Goal: Task Accomplishment & Management: Manage account settings

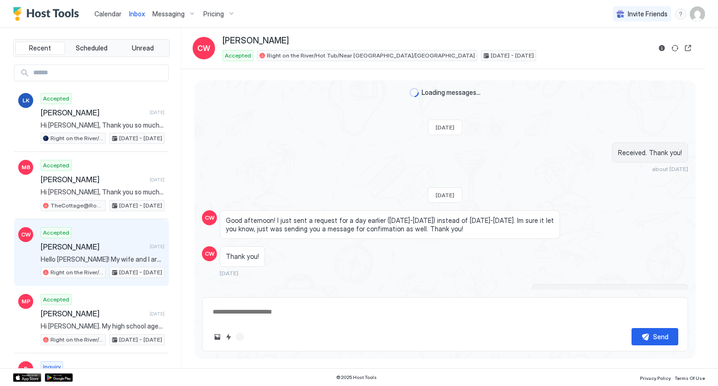
scroll to position [2463, 0]
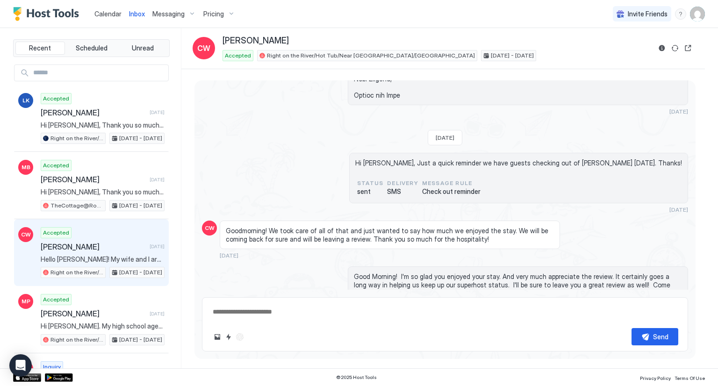
click at [135, 14] on span "Inbox" at bounding box center [137, 14] width 16 height 8
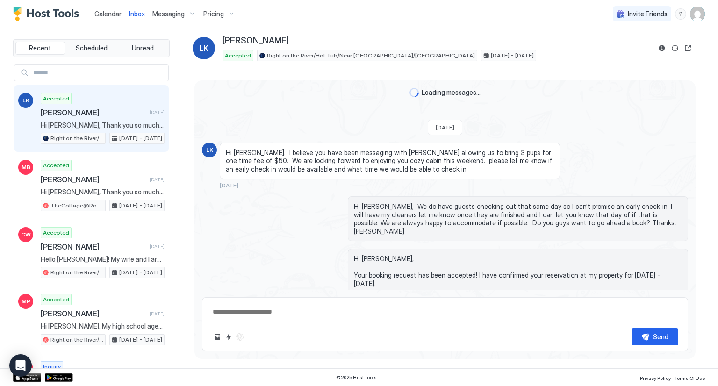
scroll to position [2334, 0]
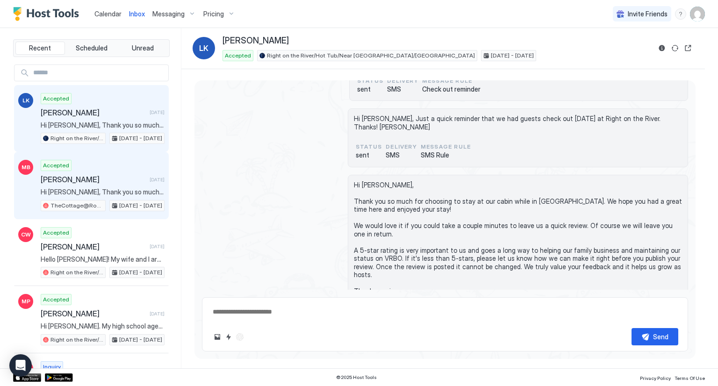
click at [109, 166] on div "Accepted [PERSON_NAME] [DATE] Hi [PERSON_NAME], Thank you so much for choosing …" at bounding box center [103, 185] width 124 height 51
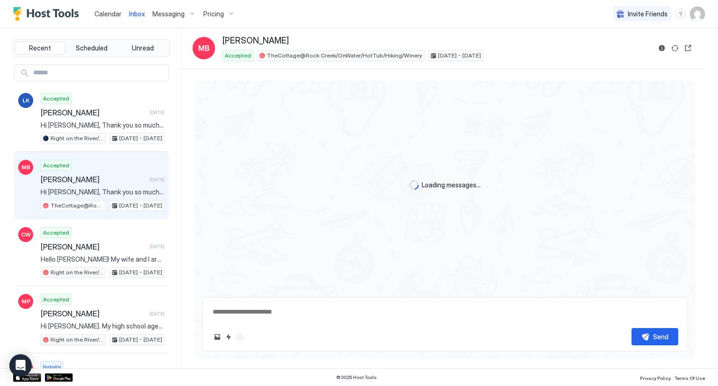
scroll to position [2562, 0]
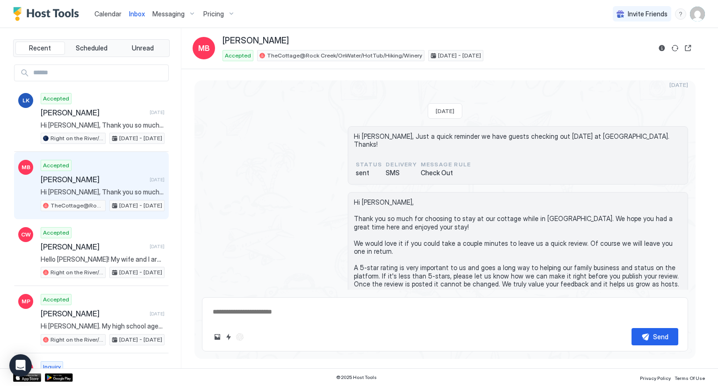
click at [143, 13] on span "Inbox" at bounding box center [137, 14] width 16 height 8
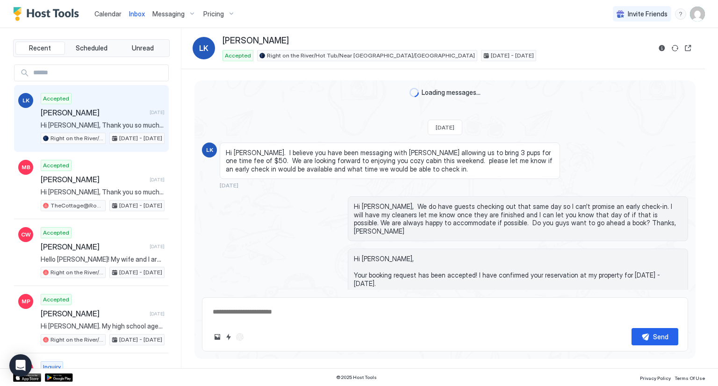
scroll to position [2334, 0]
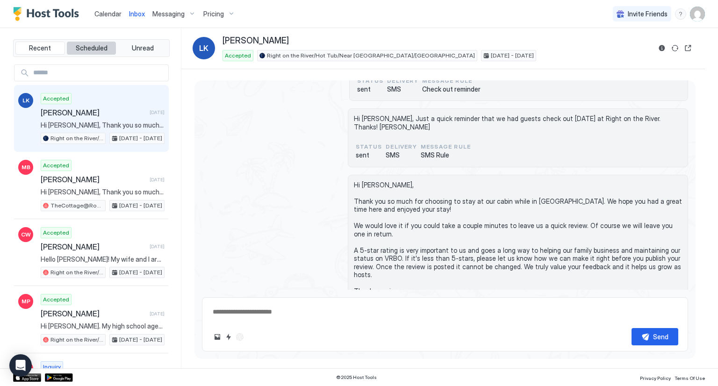
click at [83, 49] on span "Scheduled" at bounding box center [92, 48] width 32 height 8
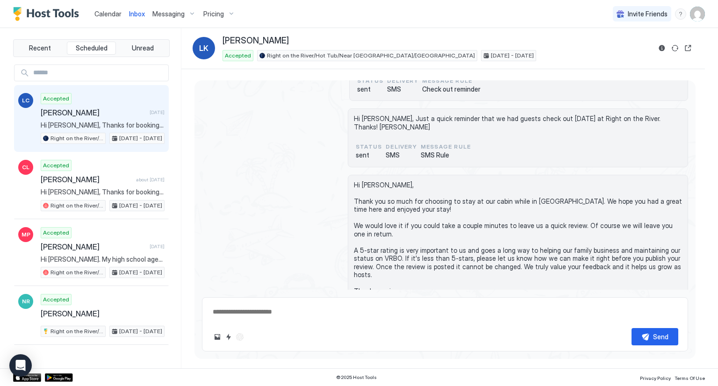
click at [92, 103] on div "Accepted [PERSON_NAME] [DATE] Hi [PERSON_NAME], Thanks for booking our cabin, R…" at bounding box center [103, 118] width 124 height 51
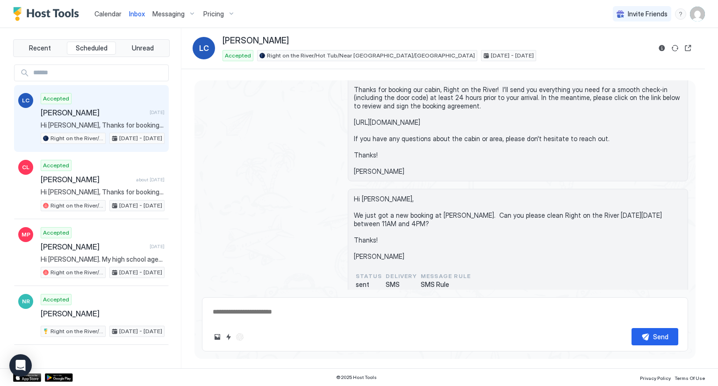
scroll to position [226, 0]
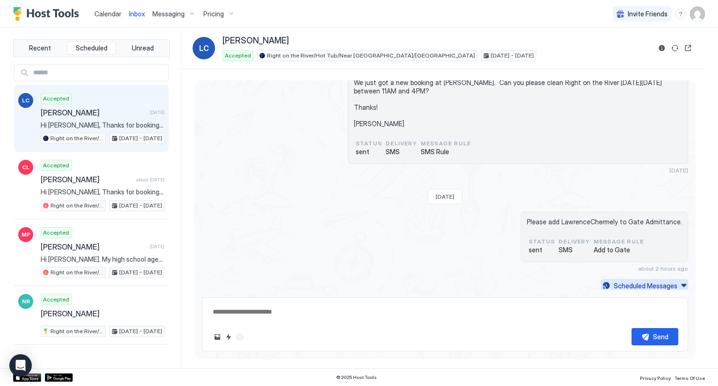
click at [660, 284] on div "Scheduled Messages" at bounding box center [645, 286] width 64 height 10
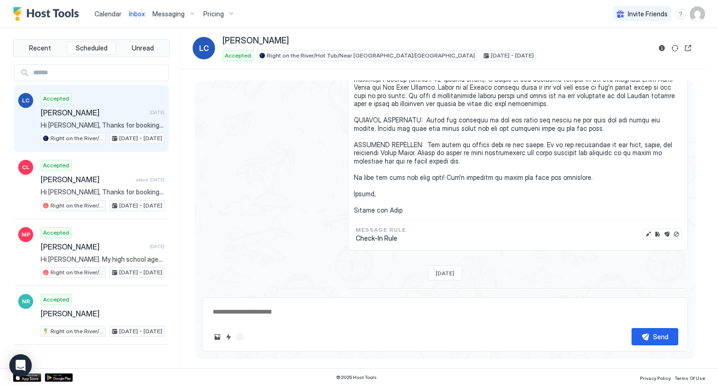
scroll to position [1428, 0]
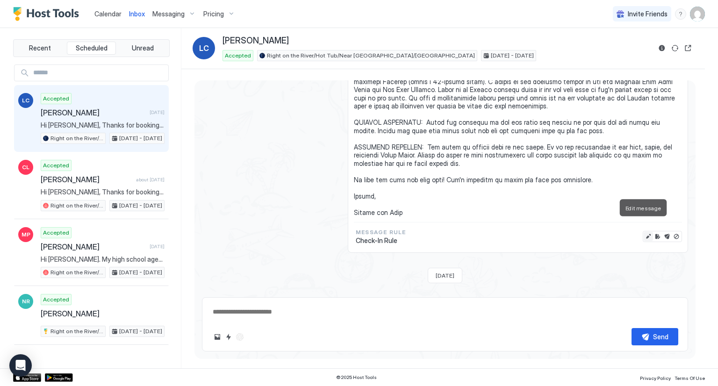
click at [643, 232] on button "Edit message" at bounding box center [647, 236] width 9 height 9
type textarea "*"
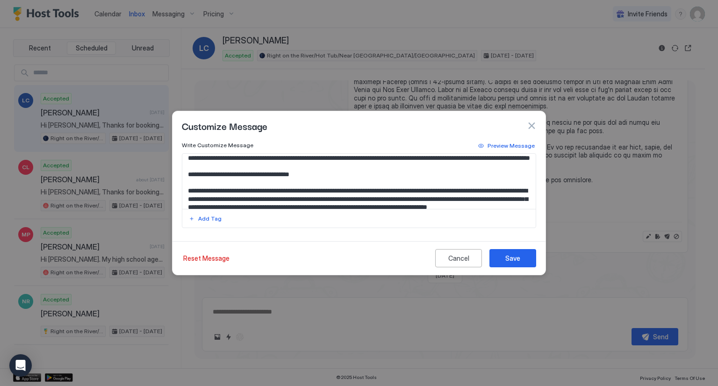
scroll to position [140, 0]
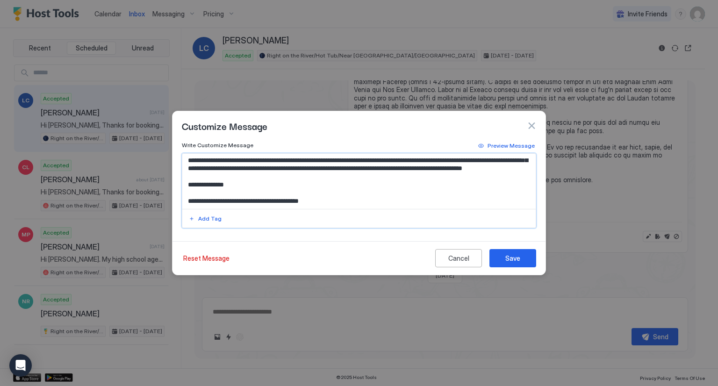
click at [473, 185] on textarea "Input Field" at bounding box center [359, 181] width 354 height 55
paste textarea "******"
click at [473, 206] on textarea "Input Field" at bounding box center [359, 181] width 354 height 55
type textarea "**********"
click at [509, 259] on div "Save" at bounding box center [512, 258] width 15 height 10
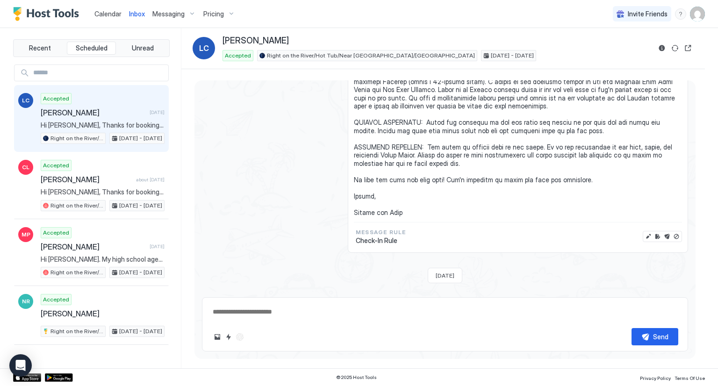
type textarea "*"
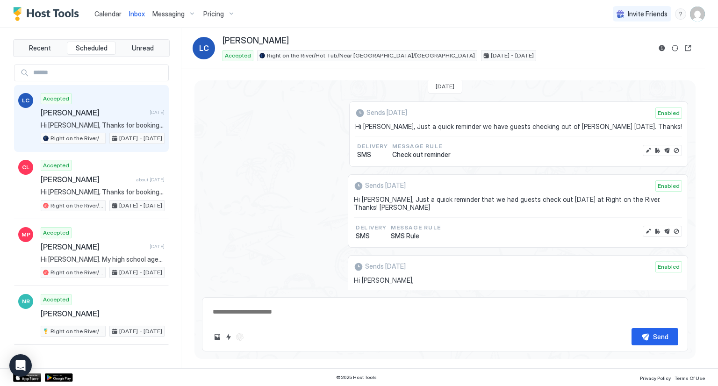
scroll to position [2222, 0]
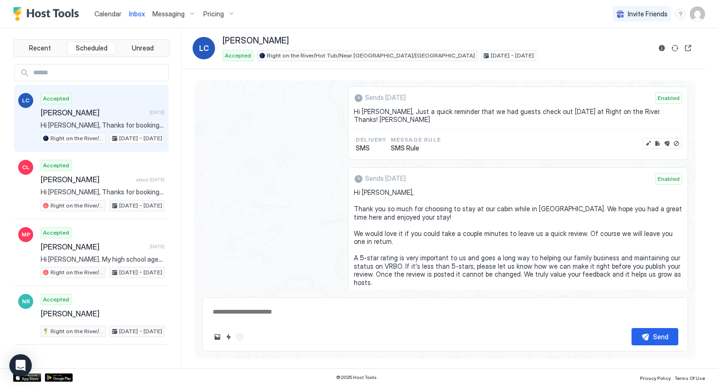
click at [181, 13] on span "Messaging" at bounding box center [168, 14] width 32 height 8
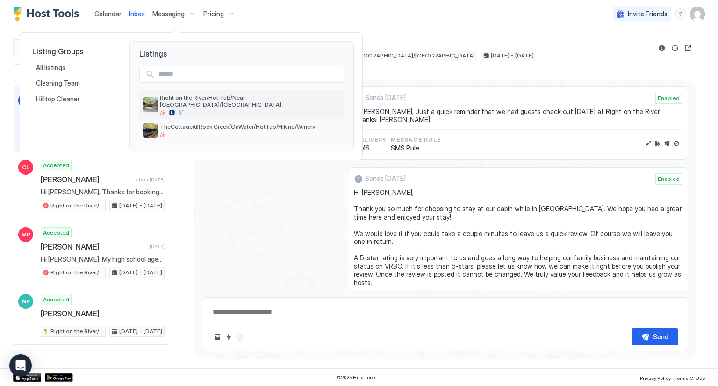
click at [189, 100] on span "Right on the River/Hot Tub/Near [GEOGRAPHIC_DATA]/[GEOGRAPHIC_DATA]" at bounding box center [250, 101] width 180 height 14
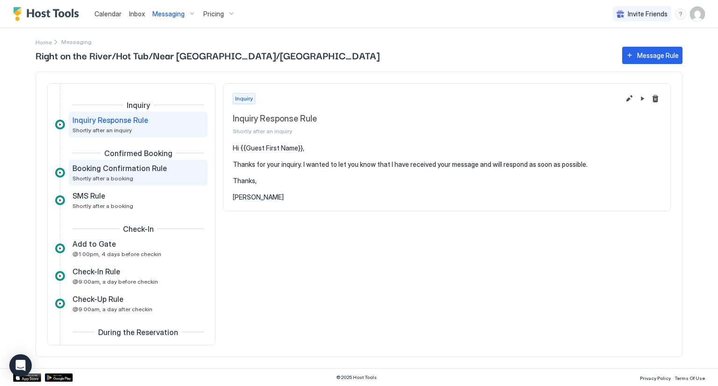
click at [123, 169] on span "Booking Confirmation Rule" at bounding box center [119, 168] width 94 height 9
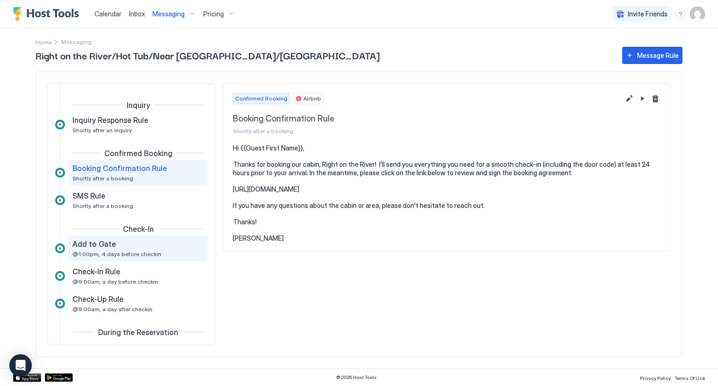
click at [112, 248] on span "Add to Gate" at bounding box center [93, 243] width 43 height 9
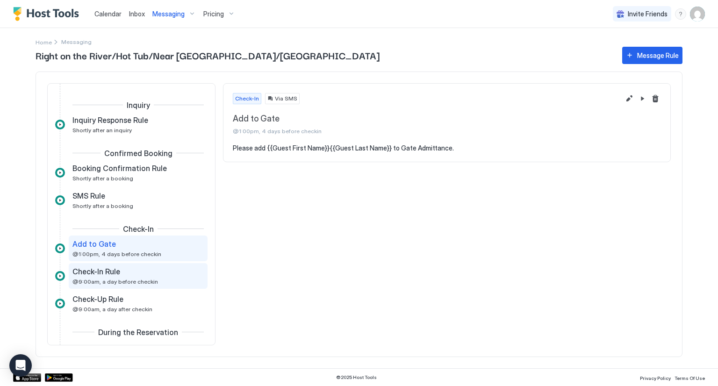
click at [117, 274] on span "Check-In Rule" at bounding box center [96, 271] width 48 height 9
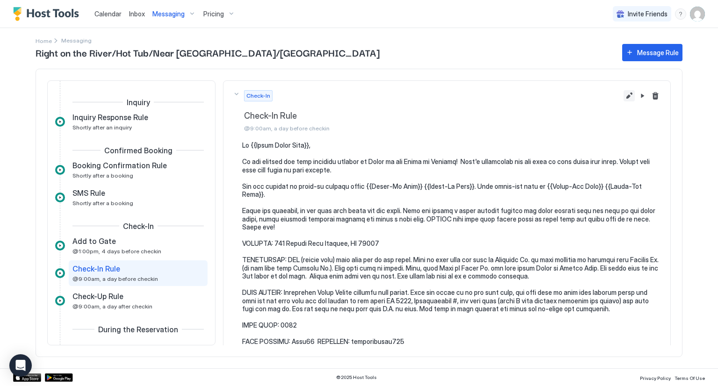
click at [624, 97] on button "Edit message rule" at bounding box center [628, 95] width 11 height 11
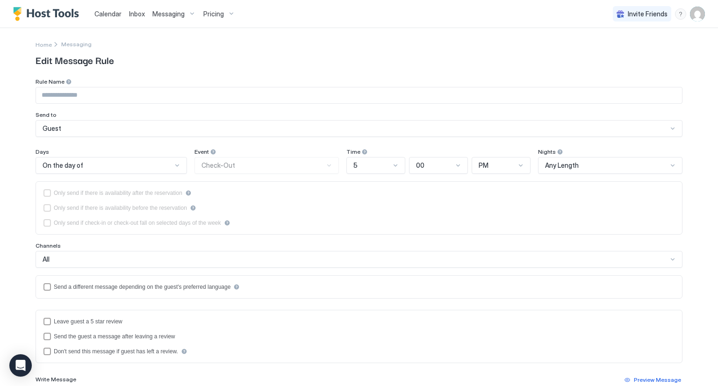
type input "**********"
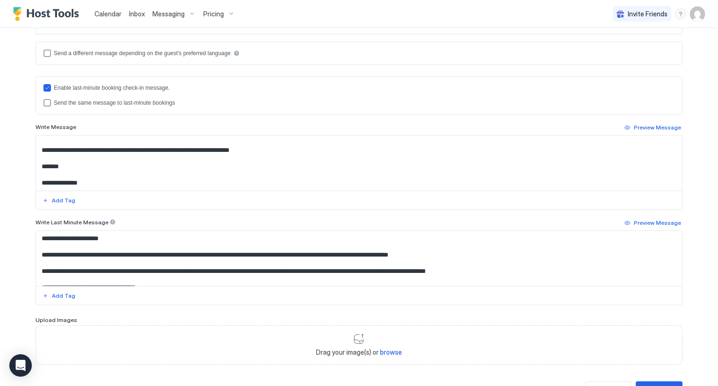
scroll to position [654, 0]
click at [600, 146] on textarea "Input Field" at bounding box center [359, 162] width 646 height 55
drag, startPoint x: 600, startPoint y: 146, endPoint x: 583, endPoint y: 144, distance: 16.9
click at [583, 144] on textarea "Input Field" at bounding box center [359, 162] width 646 height 55
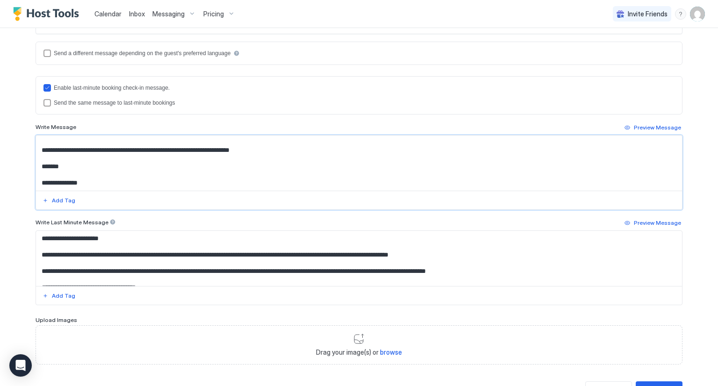
drag, startPoint x: 598, startPoint y: 141, endPoint x: 584, endPoint y: 142, distance: 14.1
click at [584, 142] on textarea "Input Field" at bounding box center [359, 162] width 646 height 55
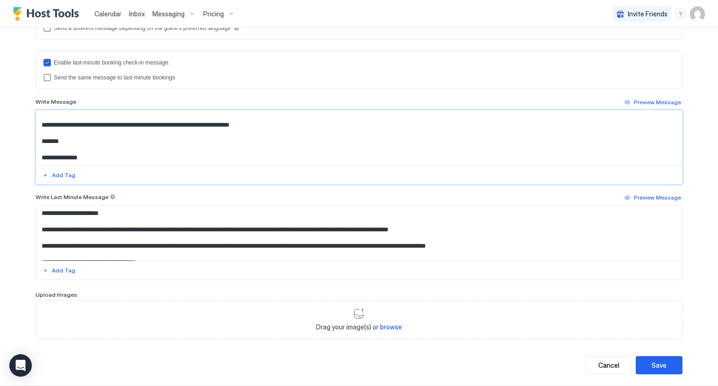
scroll to position [273, 0]
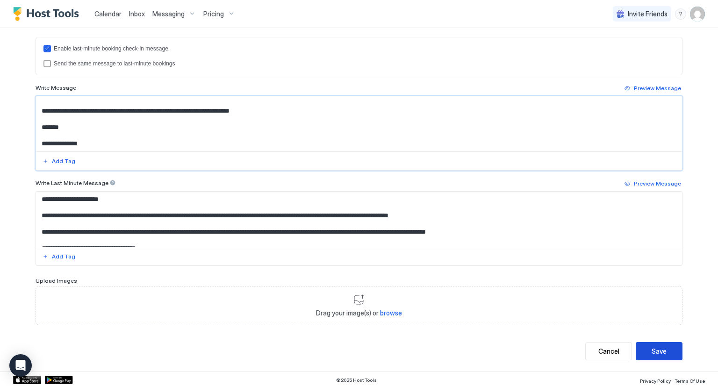
type textarea "**********"
click at [661, 349] on div "Save" at bounding box center [658, 351] width 15 height 10
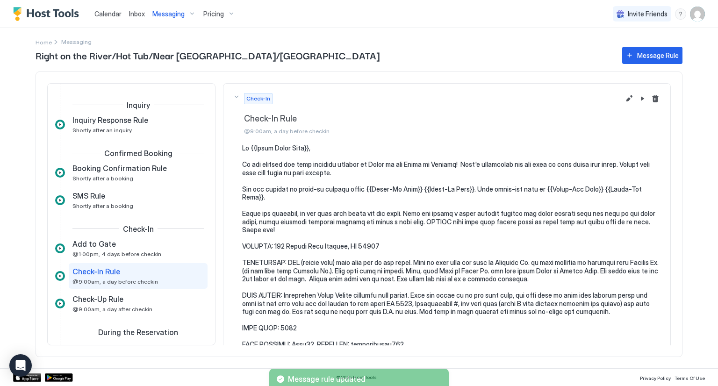
scroll to position [61, 0]
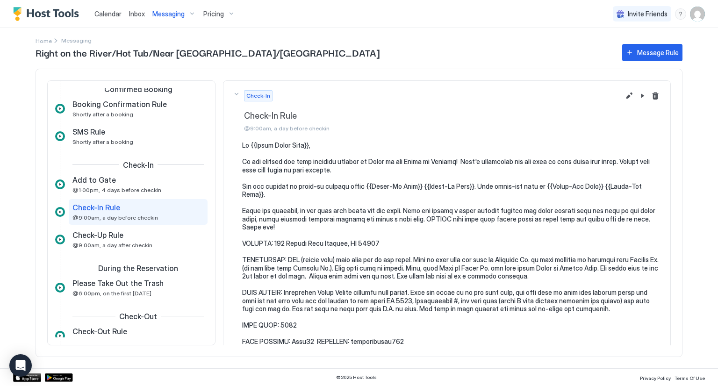
click at [133, 10] on span "Inbox" at bounding box center [137, 14] width 16 height 8
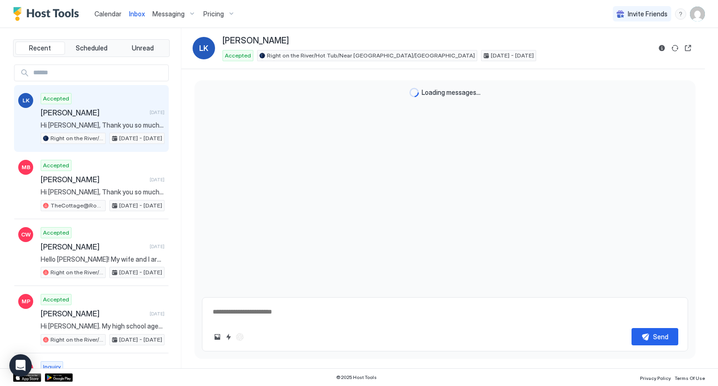
type textarea "*"
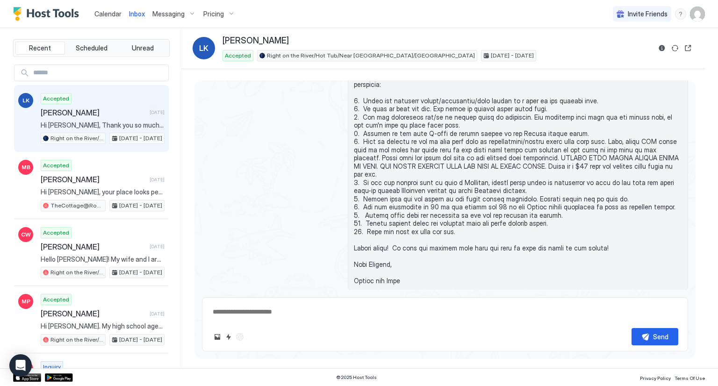
scroll to position [2334, 0]
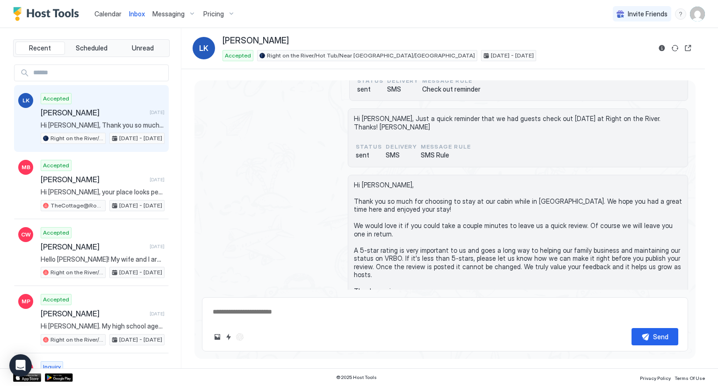
click at [228, 12] on div "Pricing" at bounding box center [218, 14] width 39 height 16
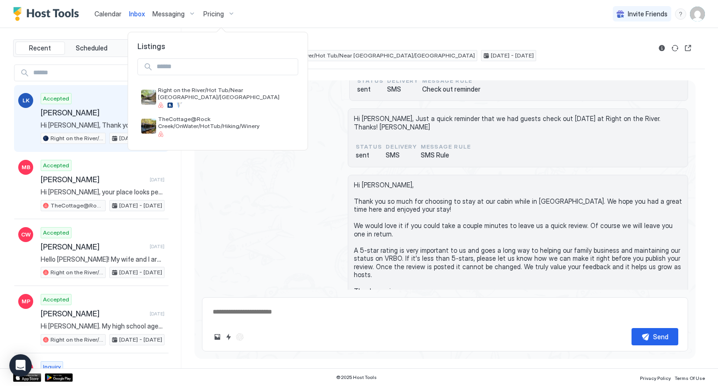
click at [43, 17] on div at bounding box center [359, 193] width 718 height 386
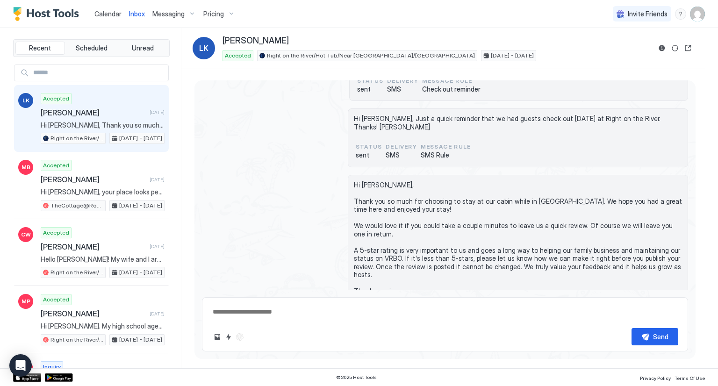
drag, startPoint x: 705, startPoint y: 14, endPoint x: 693, endPoint y: 19, distance: 13.4
click at [705, 15] on div "Calendar Inbox Messaging Pricing Invite Friends RP" at bounding box center [359, 14] width 718 height 28
click at [700, 14] on img "User profile" at bounding box center [697, 14] width 15 height 15
click at [607, 53] on span "Settings" at bounding box center [612, 52] width 25 height 8
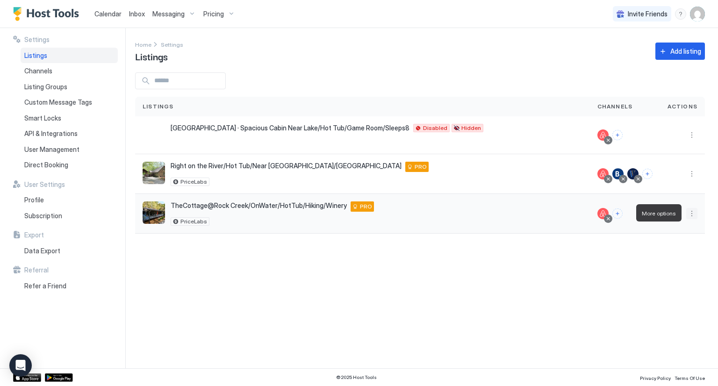
click at [691, 213] on button "More options" at bounding box center [691, 213] width 11 height 11
click at [467, 292] on div at bounding box center [359, 193] width 718 height 386
click at [292, 199] on div "TheCottage@Rock Creek/OnWater/HotTub/Hiking/Winery [STREET_ADDRESS] PRO PriceLa…" at bounding box center [362, 214] width 455 height 40
click at [285, 205] on span "TheCottage@Rock Creek/OnWater/HotTub/Hiking/Winery" at bounding box center [259, 205] width 176 height 8
click at [695, 208] on button "More options" at bounding box center [691, 213] width 11 height 11
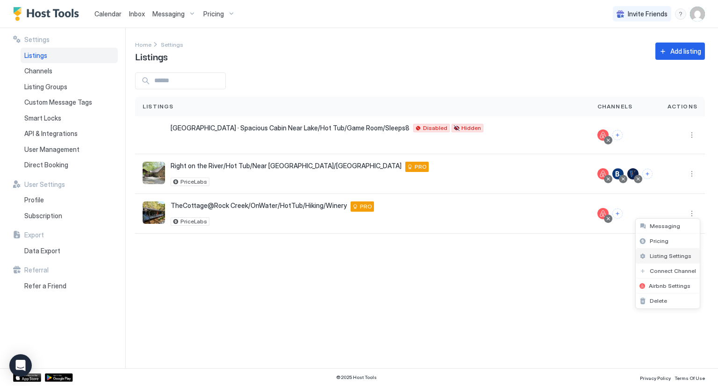
click at [670, 253] on span "Listing Settings" at bounding box center [670, 255] width 42 height 7
click at [690, 208] on button "More options" at bounding box center [691, 213] width 11 height 11
click at [659, 297] on span "Delete" at bounding box center [657, 300] width 17 height 7
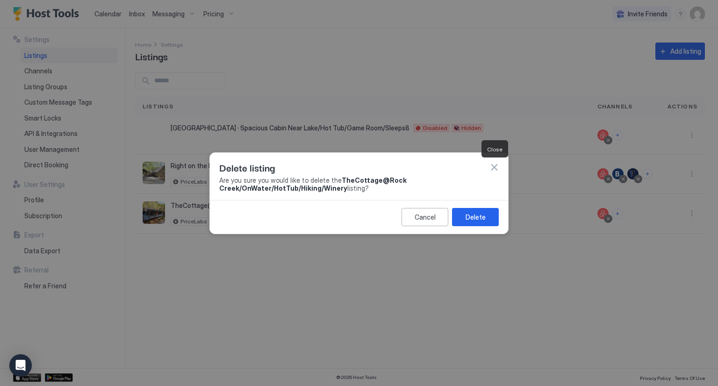
click at [494, 167] on button "button" at bounding box center [493, 167] width 9 height 9
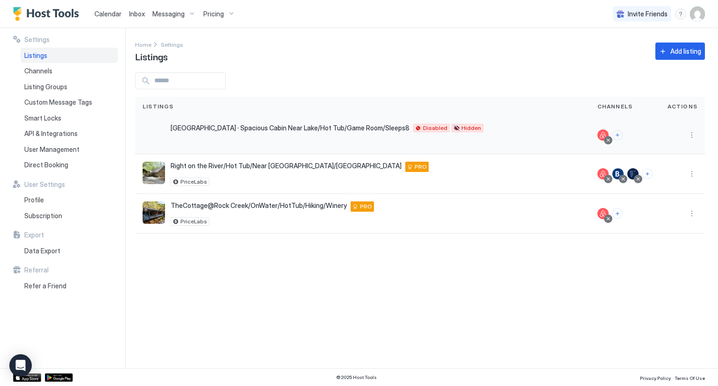
click at [697, 132] on div at bounding box center [682, 135] width 45 height 38
click at [696, 133] on button "More options" at bounding box center [691, 134] width 11 height 11
click at [691, 131] on div at bounding box center [359, 193] width 718 height 386
click at [689, 211] on button "More options" at bounding box center [691, 213] width 11 height 11
click at [673, 241] on div "Pricing" at bounding box center [667, 241] width 64 height 15
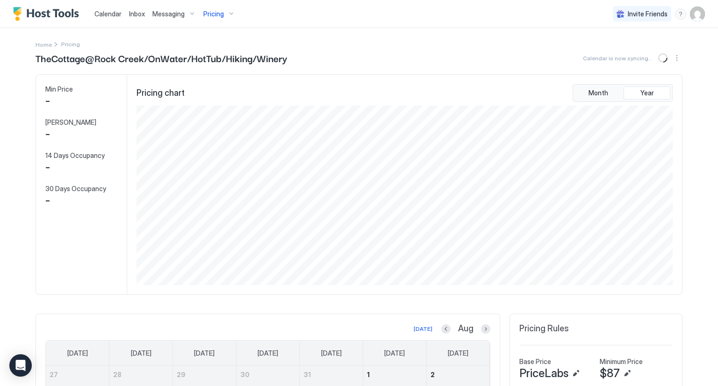
scroll to position [179, 538]
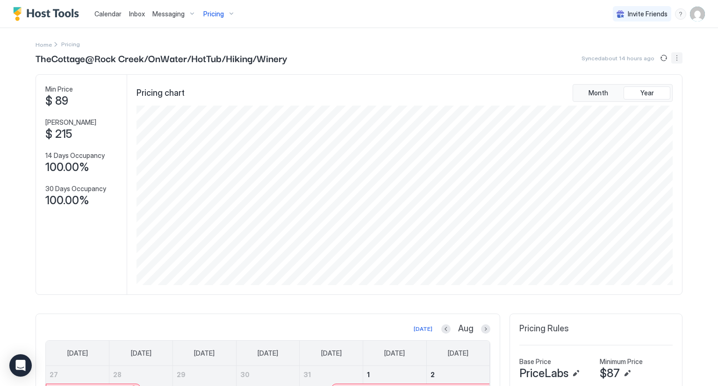
click at [674, 61] on button "More options" at bounding box center [676, 57] width 11 height 11
click at [650, 83] on span "Listing Settings" at bounding box center [657, 85] width 42 height 7
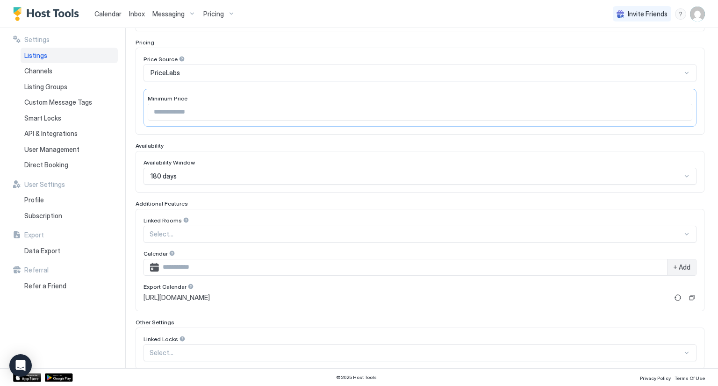
scroll to position [191, 0]
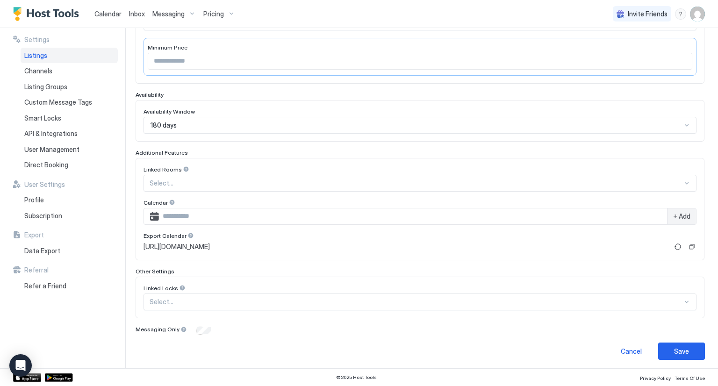
click at [41, 41] on span "Settings" at bounding box center [36, 40] width 25 height 8
click at [49, 216] on span "Subscription" at bounding box center [43, 216] width 38 height 8
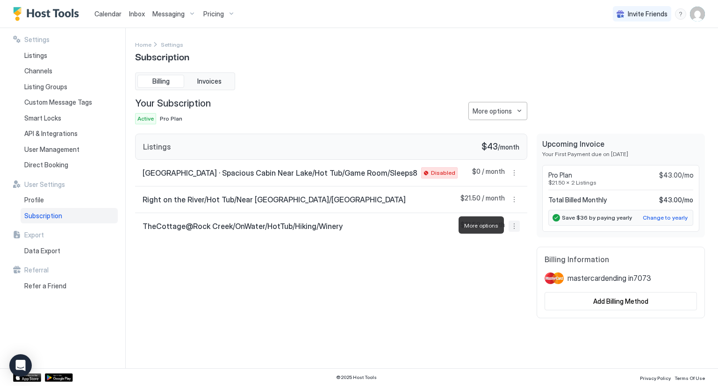
click at [512, 223] on button "More options" at bounding box center [513, 226] width 11 height 11
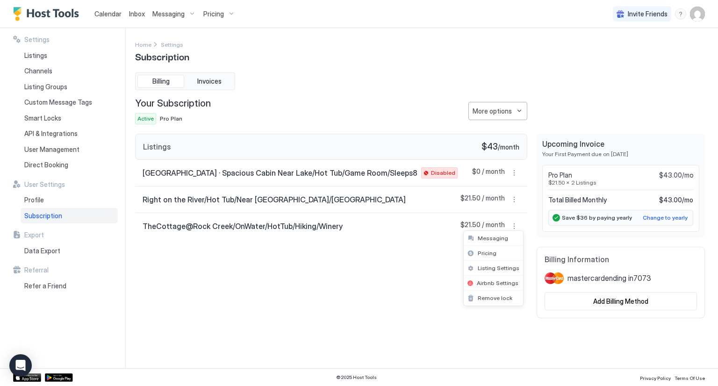
click at [508, 116] on div at bounding box center [359, 193] width 718 height 386
click at [516, 113] on button "More options" at bounding box center [497, 111] width 59 height 18
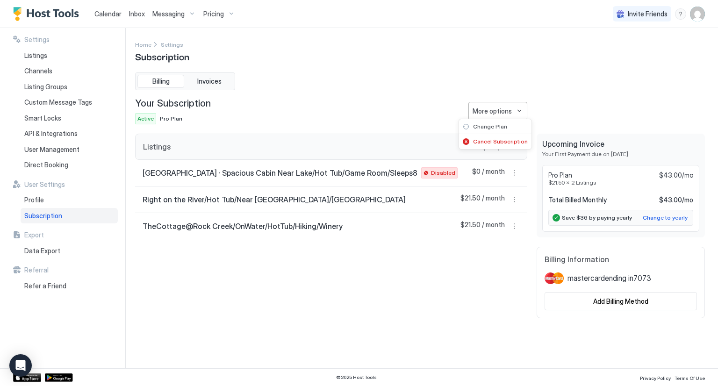
click at [516, 113] on div at bounding box center [359, 193] width 718 height 386
click at [515, 225] on button "More options" at bounding box center [513, 226] width 11 height 11
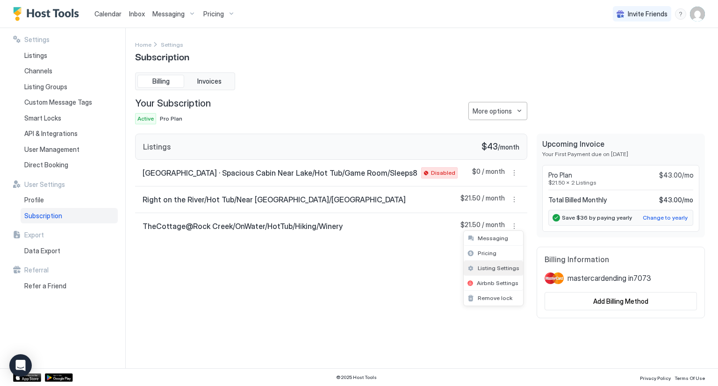
click at [494, 267] on span "Listing Settings" at bounding box center [498, 267] width 42 height 7
click at [512, 223] on button "More options" at bounding box center [513, 226] width 11 height 11
click at [493, 255] on span "Pricing" at bounding box center [486, 252] width 19 height 7
click at [512, 225] on button "More options" at bounding box center [513, 226] width 11 height 11
click at [503, 239] on span "Messaging" at bounding box center [492, 238] width 30 height 7
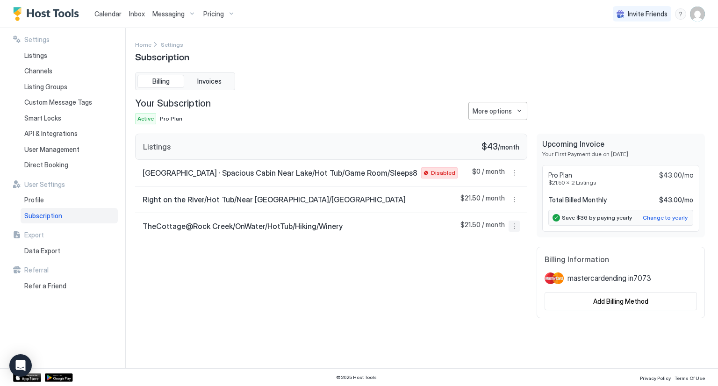
click at [514, 223] on button "More options" at bounding box center [513, 226] width 11 height 11
click at [505, 268] on span "Listing Settings" at bounding box center [498, 267] width 42 height 7
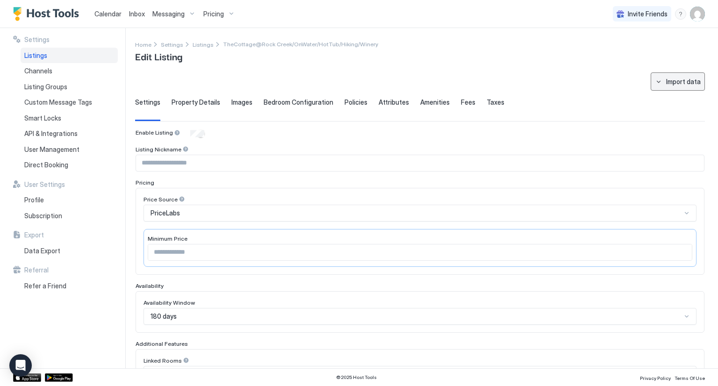
click at [675, 88] on button "Import data" at bounding box center [677, 81] width 54 height 18
click at [678, 84] on div at bounding box center [359, 193] width 718 height 386
click at [65, 216] on div "Subscription" at bounding box center [69, 216] width 97 height 16
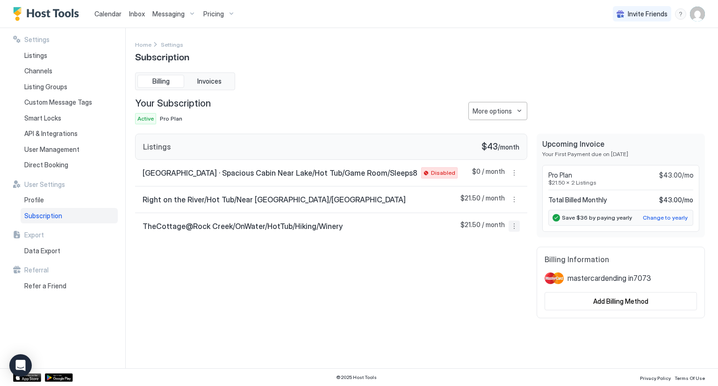
click at [511, 228] on button "More options" at bounding box center [513, 226] width 11 height 11
click at [383, 227] on div at bounding box center [359, 193] width 718 height 386
click at [431, 171] on span "Disabled" at bounding box center [443, 173] width 24 height 8
click at [244, 224] on span "TheCottage@Rock Creek/OnWater/HotTub/Hiking/Winery" at bounding box center [242, 225] width 200 height 9
click at [514, 223] on button "More options" at bounding box center [513, 226] width 11 height 11
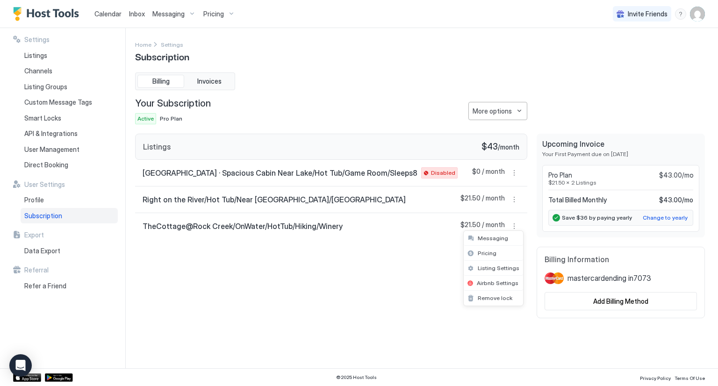
click at [515, 225] on div at bounding box center [359, 193] width 718 height 386
click at [513, 228] on button "More options" at bounding box center [513, 226] width 11 height 11
click at [495, 237] on span "Messaging" at bounding box center [492, 238] width 30 height 7
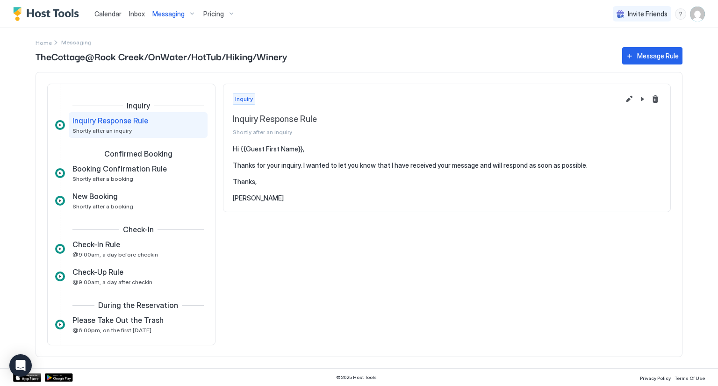
click at [629, 187] on pre "Hi {{Guest First Name}}, Thanks for your inquiry. I wanted to let you know that…" at bounding box center [447, 173] width 428 height 57
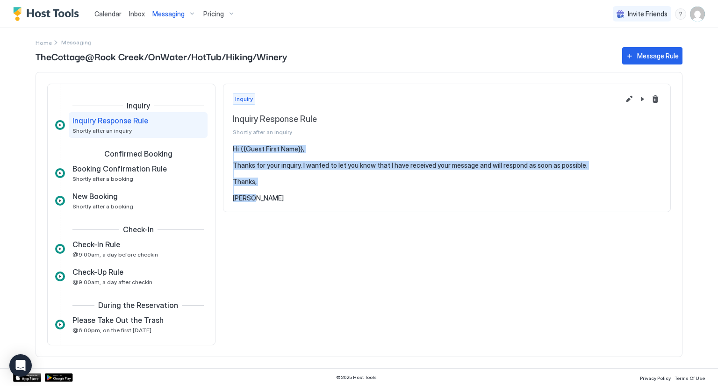
drag, startPoint x: 231, startPoint y: 148, endPoint x: 327, endPoint y: 214, distance: 116.5
click at [327, 214] on div "Inquiry Inquiry Response Rule Shortly after an inquiry Hi {{Guest First Name}},…" at bounding box center [447, 215] width 448 height 262
copy pre "Hi {{Guest First Name}}, Thanks for your inquiry. I wanted to let you know that…"
click at [528, 285] on div "Inquiry Inquiry Response Rule Shortly after an inquiry Hi {{Guest First Name}},…" at bounding box center [447, 215] width 448 height 262
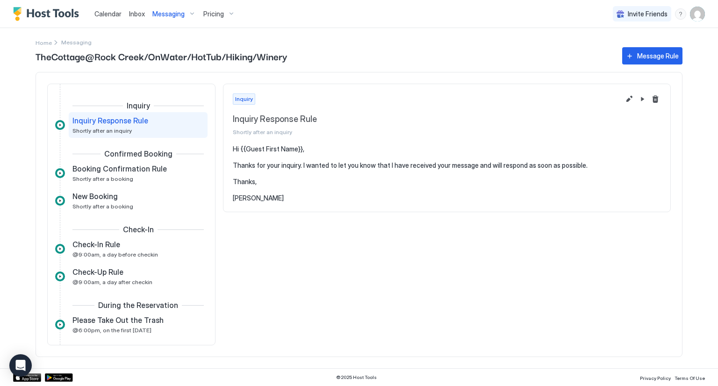
drag, startPoint x: 231, startPoint y: 94, endPoint x: 239, endPoint y: 99, distance: 8.8
click at [239, 99] on div "Inquiry Inquiry Response Rule Shortly after an inquiry" at bounding box center [446, 114] width 447 height 61
click at [260, 98] on div "Inquiry" at bounding box center [426, 98] width 387 height 11
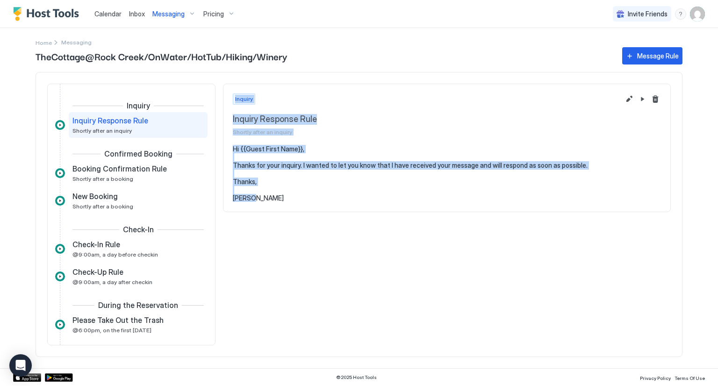
drag, startPoint x: 233, startPoint y: 98, endPoint x: 452, endPoint y: 225, distance: 253.7
click at [452, 225] on div "Inquiry Inquiry Response Rule Shortly after an inquiry Hi {{Guest First Name}},…" at bounding box center [447, 215] width 448 height 262
copy div "Inquiry Inquiry Response Rule Shortly after an inquiry Hi {{Guest First Name}},…"
click at [655, 203] on section "Hi {{Guest First Name}}, Thanks for your inquiry. I wanted to let you know that…" at bounding box center [446, 178] width 447 height 67
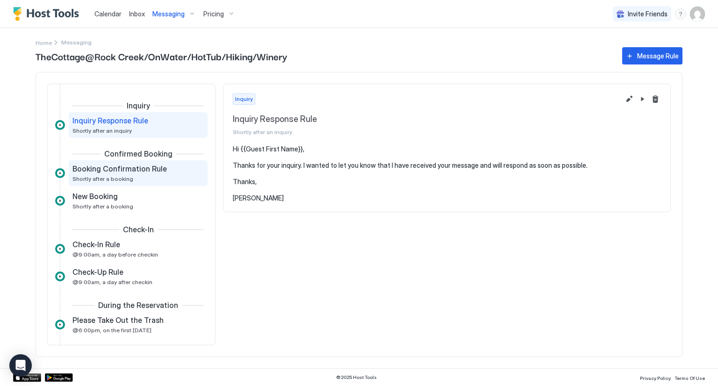
click at [129, 176] on div "Booking Confirmation Rule Shortly after a booking" at bounding box center [131, 173] width 118 height 18
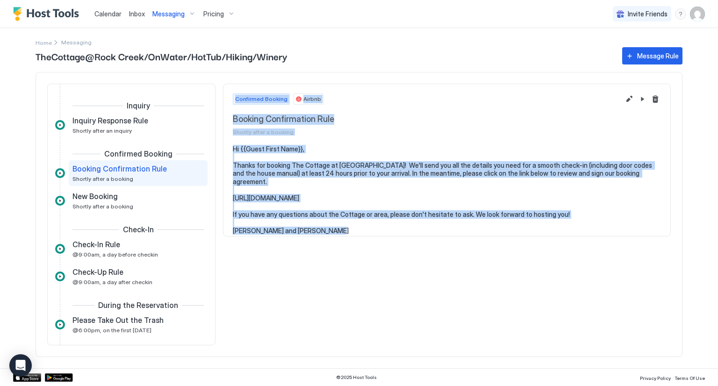
drag, startPoint x: 234, startPoint y: 96, endPoint x: 548, endPoint y: 238, distance: 345.6
click at [548, 238] on div "Confirmed Booking Airbnb Booking Confirmation Rule Shortly after a booking Hi {…" at bounding box center [447, 215] width 448 height 262
copy div "Confirmed Booking Airbnb Booking Confirmation Rule Shortly after a booking Hi {…"
drag, startPoint x: 634, startPoint y: 326, endPoint x: 612, endPoint y: 322, distance: 23.3
click at [634, 326] on div "Confirmed Booking Airbnb Booking Confirmation Rule Shortly after a booking Hi {…" at bounding box center [447, 215] width 448 height 262
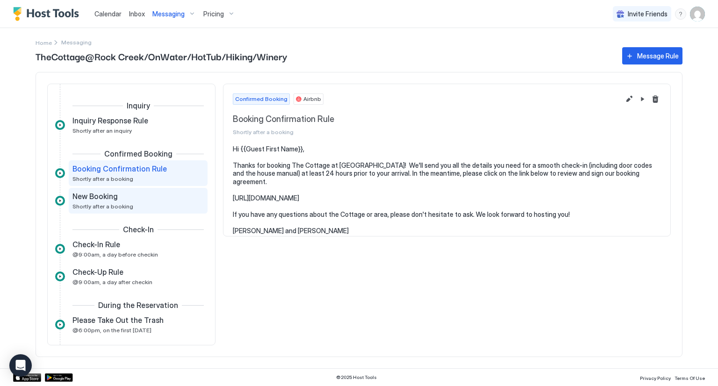
click at [119, 197] on div "New Booking" at bounding box center [131, 196] width 118 height 9
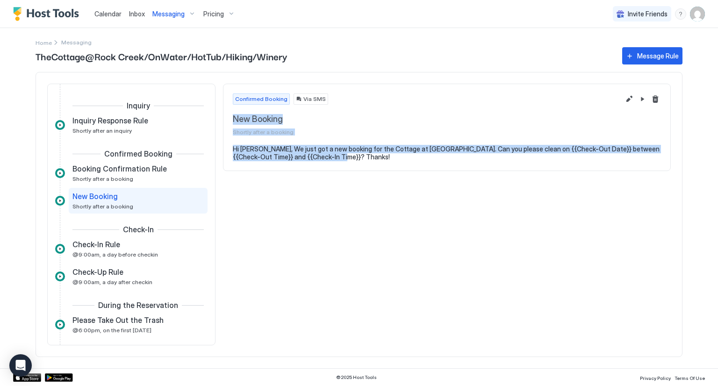
drag, startPoint x: 234, startPoint y: 116, endPoint x: 452, endPoint y: 166, distance: 224.2
click at [452, 166] on div "Confirmed Booking Via SMS New Booking Shortly after a booking Hi [PERSON_NAME],…" at bounding box center [447, 127] width 448 height 87
copy div "New Booking Shortly after a booking Hi [PERSON_NAME], We just got a new booking…"
click at [648, 319] on div "Confirmed Booking Via SMS New Booking Shortly after a booking Hi [PERSON_NAME],…" at bounding box center [447, 215] width 448 height 262
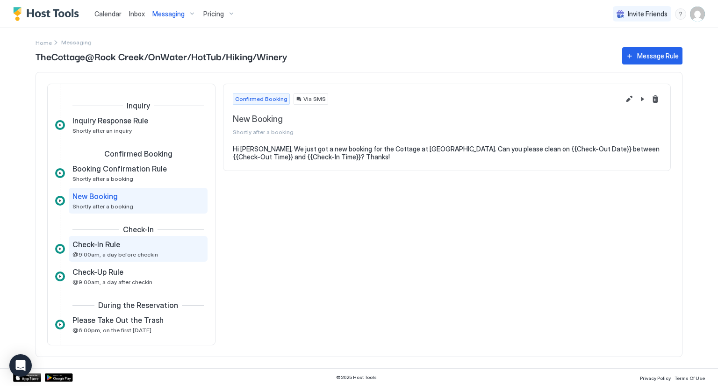
click at [133, 251] on span "@9:00am, a day before checkin" at bounding box center [114, 254] width 85 height 7
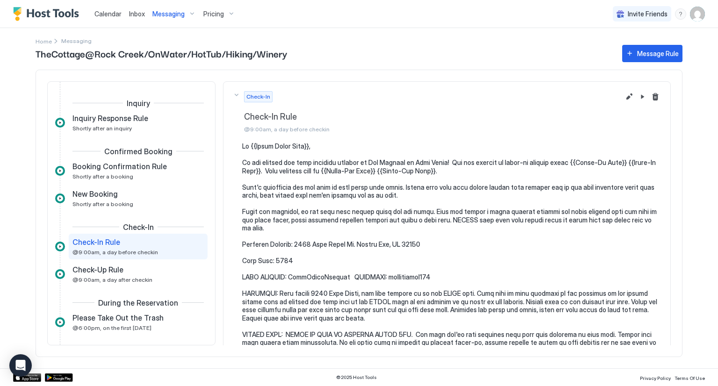
drag, startPoint x: 243, startPoint y: 92, endPoint x: 477, endPoint y: 241, distance: 277.9
drag, startPoint x: 239, startPoint y: 98, endPoint x: 561, endPoint y: 311, distance: 386.0
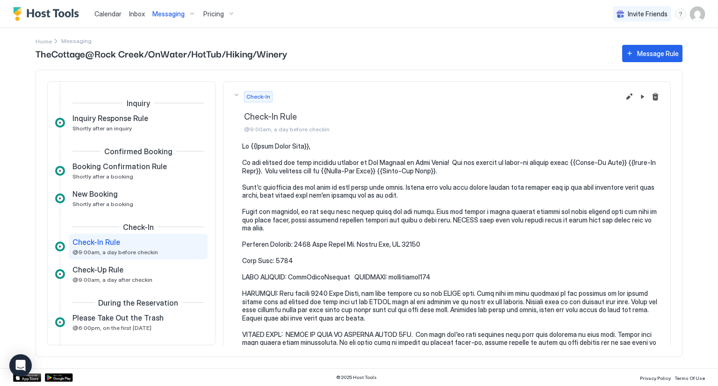
drag, startPoint x: 243, startPoint y: 97, endPoint x: 338, endPoint y: 171, distance: 119.9
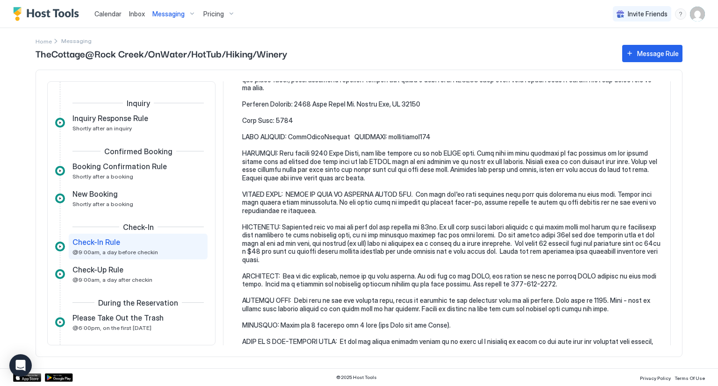
click at [380, 214] on pre at bounding box center [451, 341] width 419 height 679
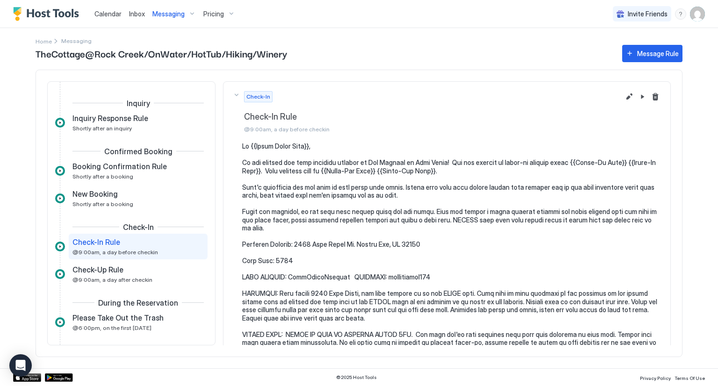
click at [364, 127] on span "@9:00am, a day before checkin" at bounding box center [432, 129] width 376 height 7
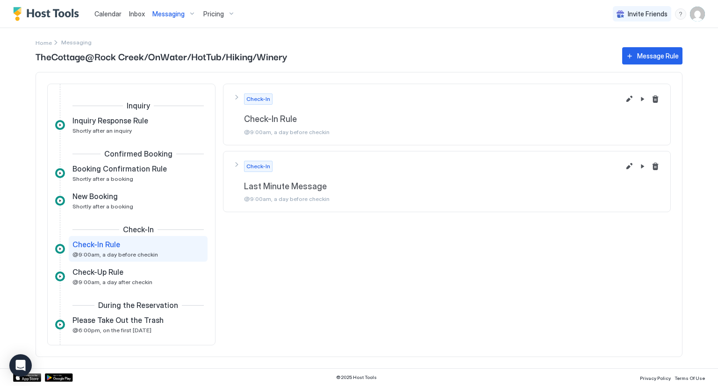
click at [313, 103] on div "Check-In" at bounding box center [432, 98] width 376 height 11
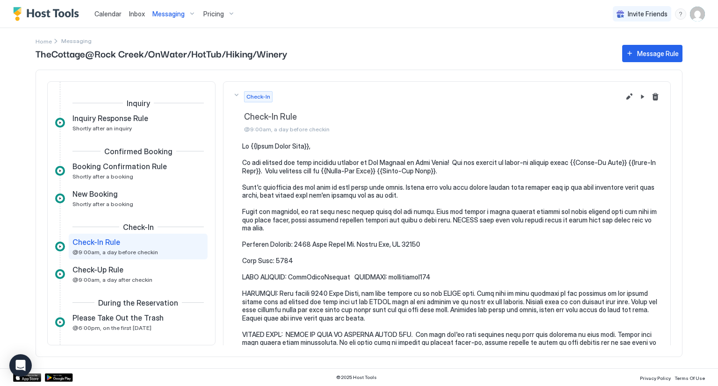
drag, startPoint x: 244, startPoint y: 100, endPoint x: 611, endPoint y: 350, distance: 443.7
click at [611, 350] on div "Inquiry Inquiry Response Rule Shortly after an inquiry Confirmed Booking Bookin…" at bounding box center [359, 213] width 647 height 287
click at [623, 98] on button "Edit message rule" at bounding box center [628, 96] width 11 height 11
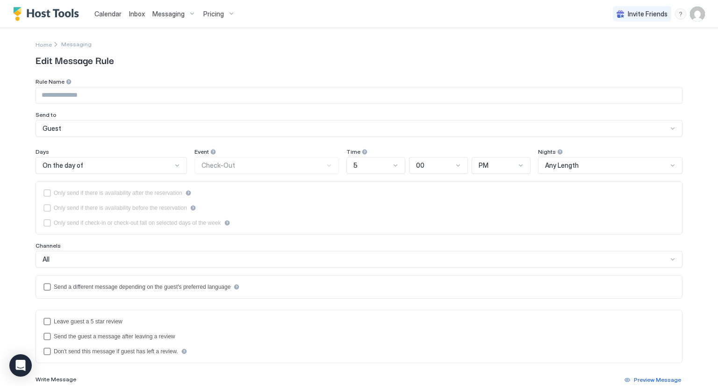
type input "**********"
type textarea "**********"
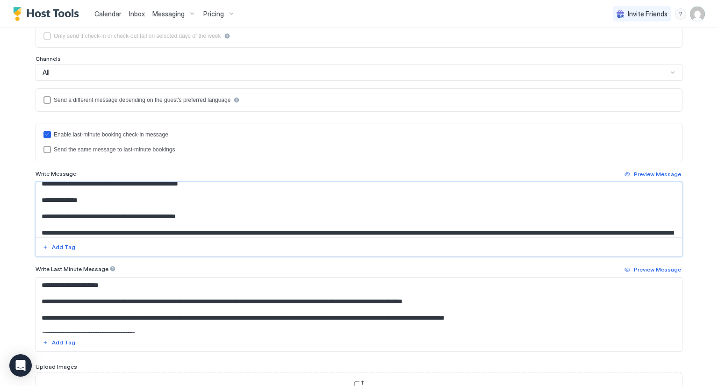
scroll to position [516, 0]
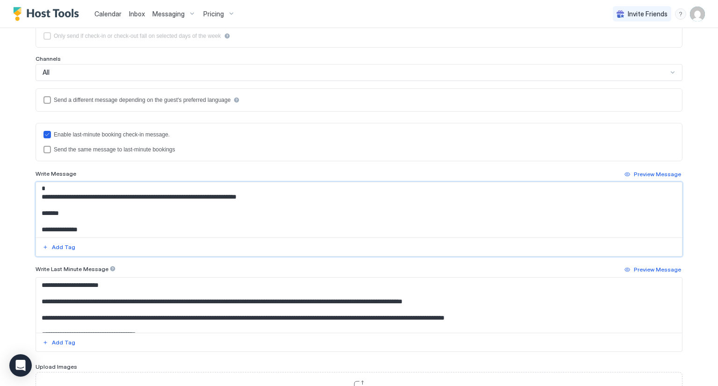
drag, startPoint x: 34, startPoint y: 189, endPoint x: 582, endPoint y: 293, distance: 558.3
click at [582, 293] on div "**********" at bounding box center [359, 237] width 647 height 229
click at [636, 237] on div at bounding box center [359, 246] width 646 height 19
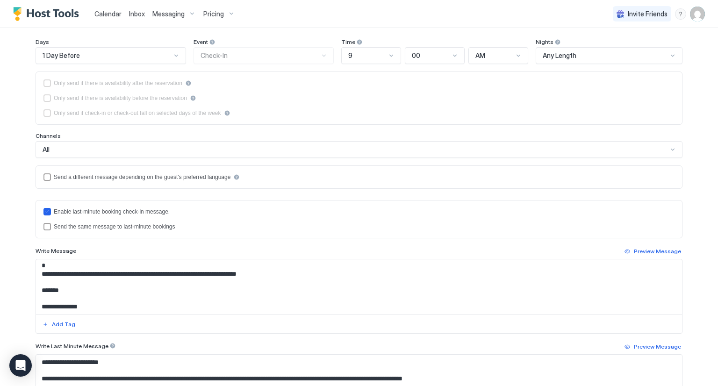
scroll to position [0, 0]
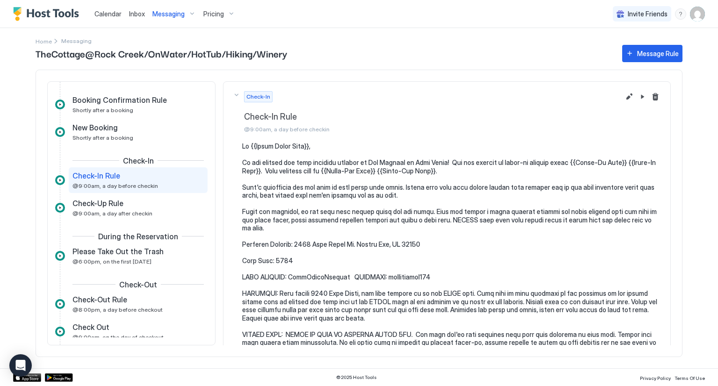
scroll to position [80, 0]
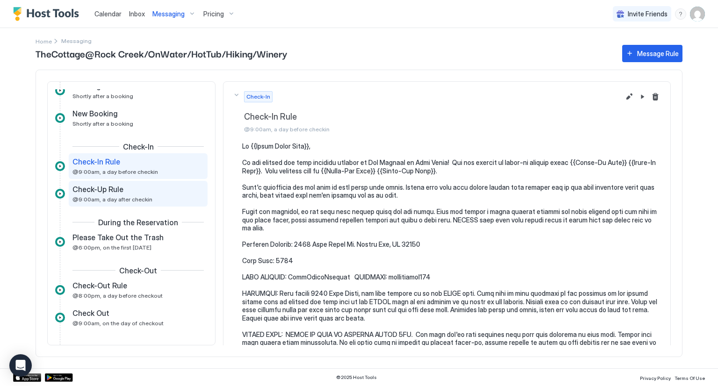
click at [125, 192] on div "Check-Up Rule" at bounding box center [131, 189] width 118 height 9
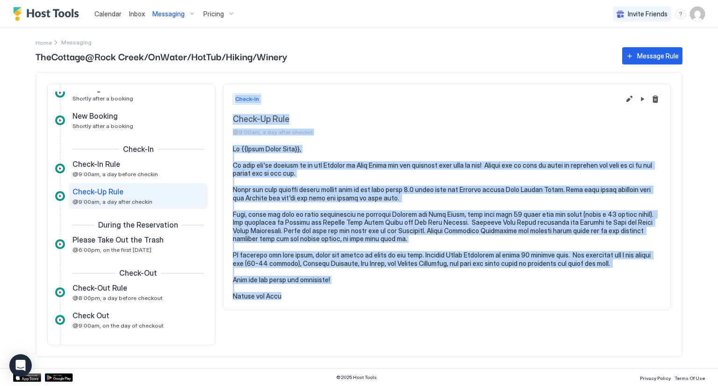
drag, startPoint x: 233, startPoint y: 100, endPoint x: 449, endPoint y: 299, distance: 293.9
click at [449, 299] on div "Check-In Check-Up Rule @9:00am, a day after checkin" at bounding box center [447, 197] width 448 height 227
copy div "Check-In Check-Up Rule @9:00am, a day after checkin Hi {{Guest First Name}}, We…"
click at [626, 290] on pre at bounding box center [447, 223] width 428 height 156
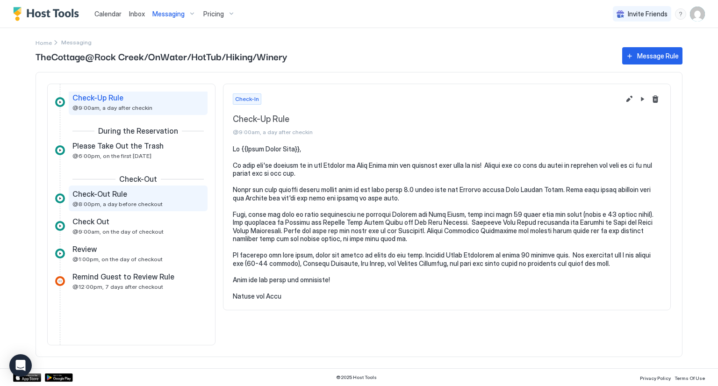
scroll to position [179, 0]
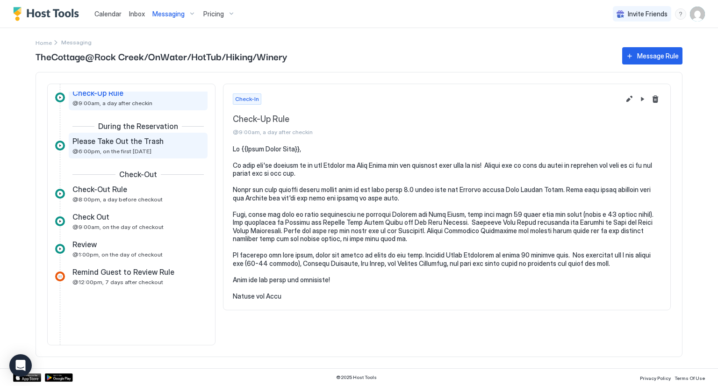
click at [103, 151] on span "@6:00pm, on the first [DATE]" at bounding box center [111, 151] width 79 height 7
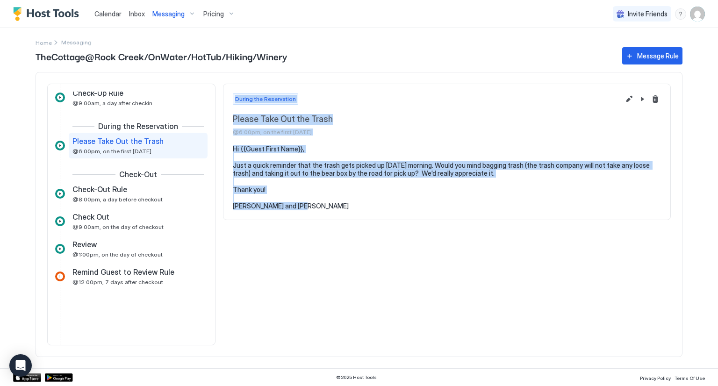
drag, startPoint x: 231, startPoint y: 96, endPoint x: 361, endPoint y: 217, distance: 177.5
click at [361, 217] on div "During the Reservation Please Take Out the Trash @6:00pm, on the first [DATE] H…" at bounding box center [447, 152] width 448 height 136
copy div "During the Reservation Please Take Out the Trash @6:00pm, on the first [DATE] H…"
click at [547, 349] on div "Inquiry Inquiry Response Rule Shortly after an inquiry Confirmed Booking Bookin…" at bounding box center [359, 214] width 647 height 285
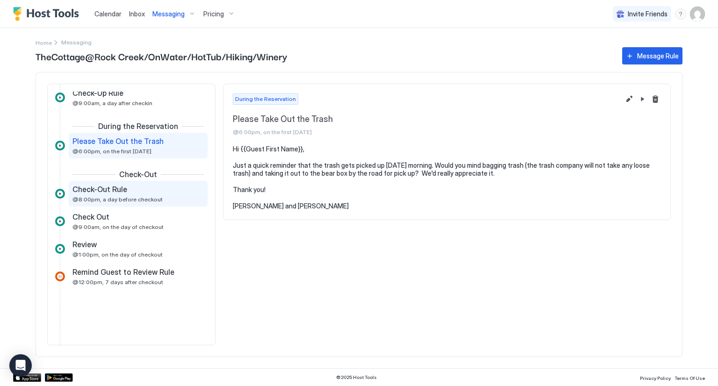
click at [128, 192] on div "Check-Out Rule" at bounding box center [131, 189] width 118 height 9
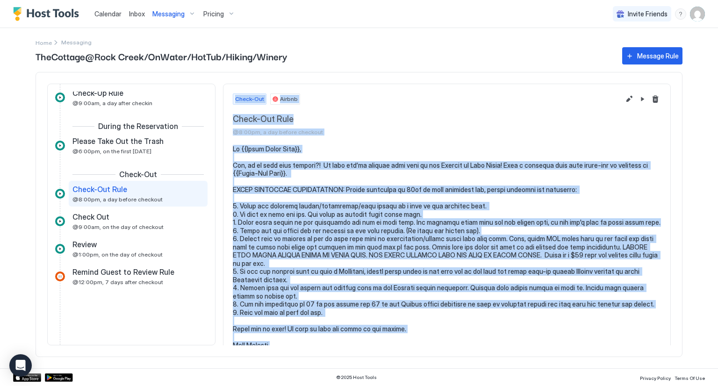
scroll to position [37, 0]
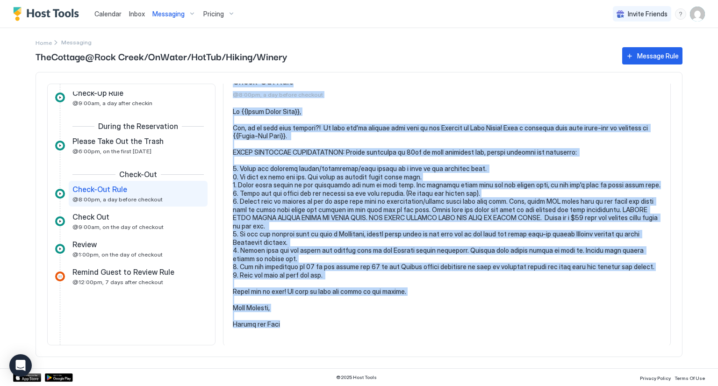
drag, startPoint x: 235, startPoint y: 97, endPoint x: 543, endPoint y: 357, distance: 403.1
click at [543, 357] on div "TheCottage@Rock Creek/OnWater/HotTub/Hiking/Winery Message Rule Inquiry Inquiry…" at bounding box center [359, 206] width 647 height 323
copy div "Lorem-Ips Dolors Ametc-Adi Elit @0:42se, d eiu tempor incididu Ut {{Labor Etdol…"
click at [300, 324] on pre at bounding box center [447, 217] width 428 height 221
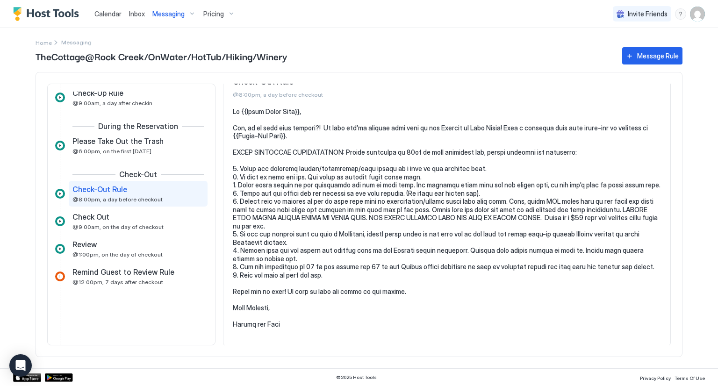
click at [507, 355] on div "Inquiry Inquiry Response Rule Shortly after an inquiry Confirmed Booking Bookin…" at bounding box center [359, 214] width 647 height 285
click at [108, 226] on span "@9:00am, on the day of checkout" at bounding box center [117, 226] width 91 height 7
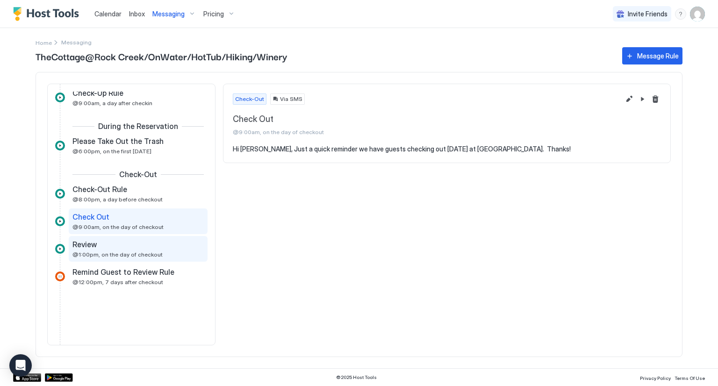
click at [135, 253] on span "@1:00pm, on the day of checkout" at bounding box center [117, 254] width 90 height 7
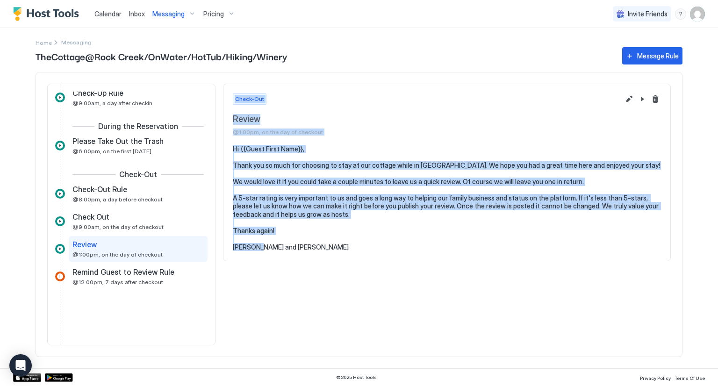
drag, startPoint x: 231, startPoint y: 101, endPoint x: 379, endPoint y: 286, distance: 237.3
click at [379, 286] on div "Check-Out Review @1:00pm, on the day of checkout Hi {{Guest First Name}}, Thank…" at bounding box center [447, 215] width 448 height 262
copy div "Check-Out Review @1:00pm, on the day of checkout Hi {{Guest First Name}}, Thank…"
click at [641, 344] on div "Check-Out Review @1:00pm, on the day of checkout Hi {{Guest First Name}}, Thank…" at bounding box center [447, 215] width 448 height 262
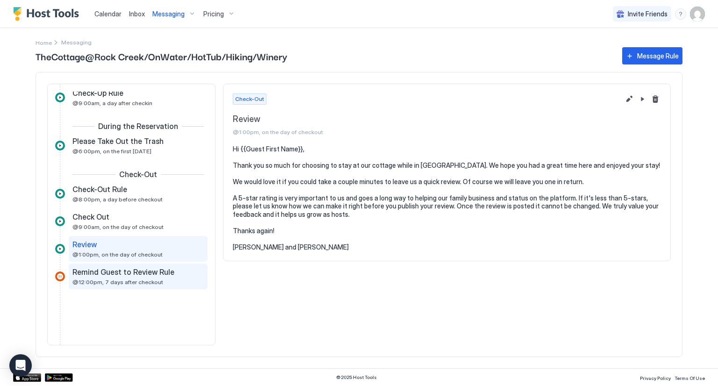
click at [109, 269] on span "Remind Guest to Review Rule" at bounding box center [123, 271] width 102 height 9
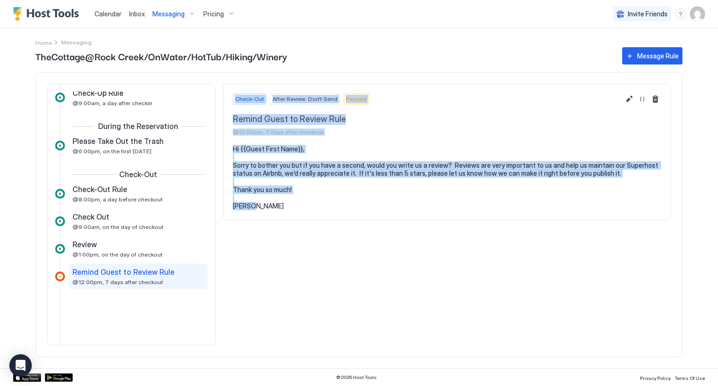
drag, startPoint x: 233, startPoint y: 100, endPoint x: 427, endPoint y: 221, distance: 228.8
click at [427, 221] on div "Check-Out After Review: Don't Send Paused Remind Guest to Review Rule @12:00pm,…" at bounding box center [447, 215] width 448 height 262
copy div "Check-Out After Review: Don't Send Paused Remind Guest to Review Rule @12:00pm,…"
click at [31, 8] on img "Host Tools Logo" at bounding box center [48, 14] width 70 height 14
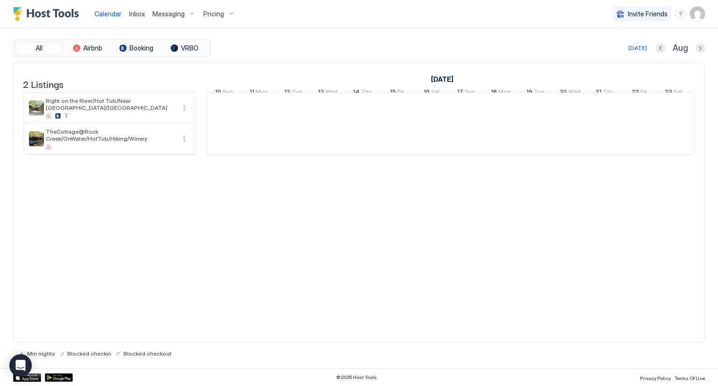
scroll to position [0, 519]
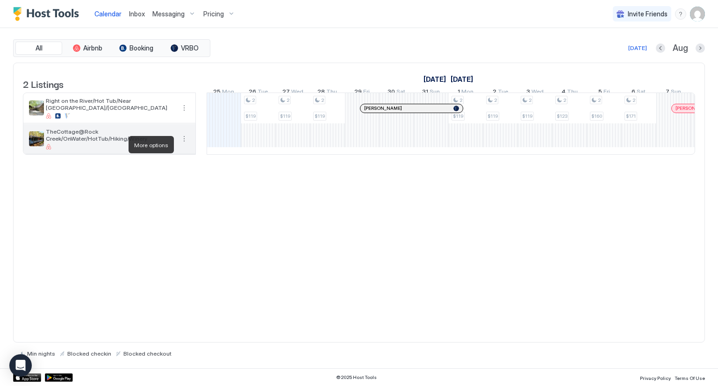
click at [181, 144] on button "More options" at bounding box center [183, 138] width 11 height 11
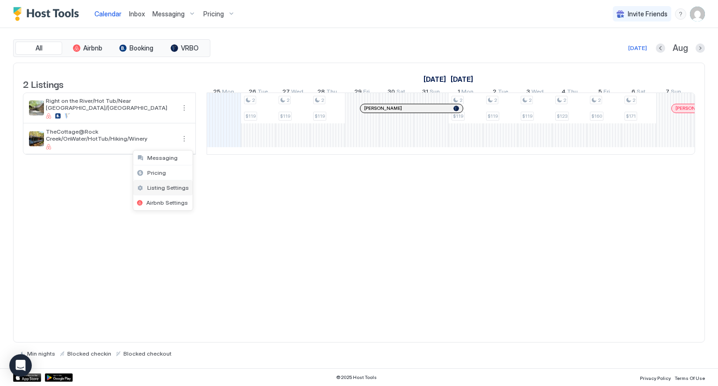
click at [164, 185] on span "Listing Settings" at bounding box center [168, 187] width 42 height 7
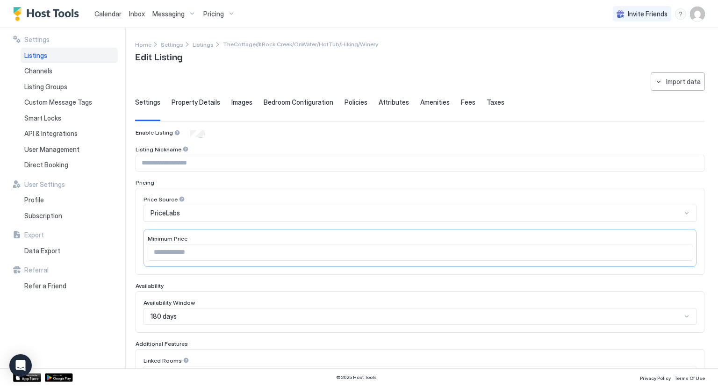
click at [700, 11] on img "User profile" at bounding box center [697, 14] width 15 height 15
click at [635, 54] on div "Settings" at bounding box center [644, 52] width 119 height 16
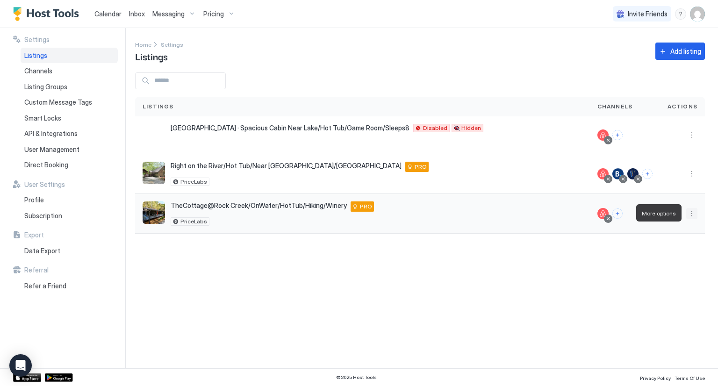
click at [693, 208] on button "More options" at bounding box center [691, 213] width 11 height 11
click at [654, 298] on span "Delete" at bounding box center [657, 300] width 17 height 7
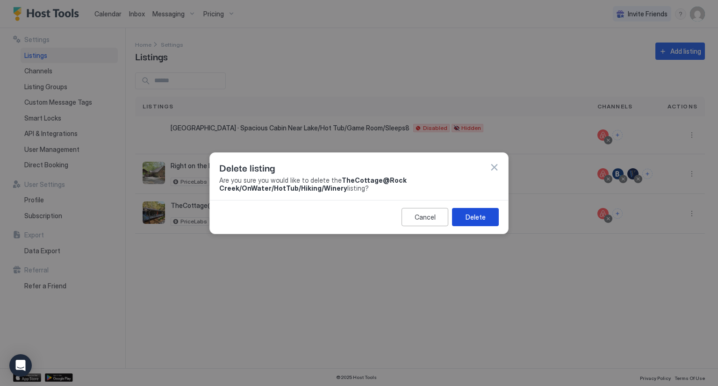
click at [487, 217] on button "Delete" at bounding box center [475, 217] width 47 height 18
click at [641, 249] on div at bounding box center [359, 193] width 718 height 386
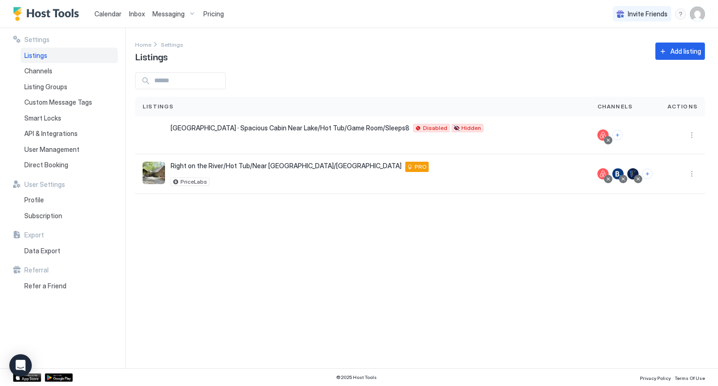
click at [505, 323] on div "Settings Home Settings Listings Add listing Listings Channels Actions [GEOGRAPH…" at bounding box center [426, 198] width 583 height 340
click at [136, 14] on span "Inbox" at bounding box center [137, 14] width 16 height 8
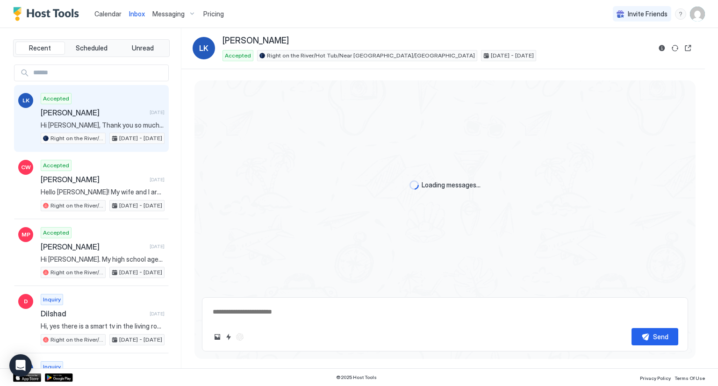
type textarea "*"
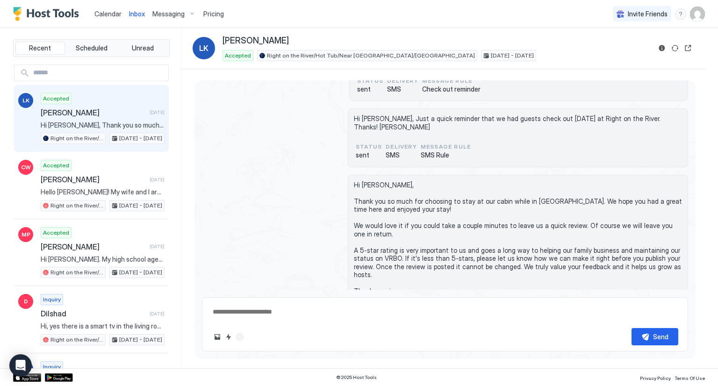
click at [214, 13] on span "Pricing" at bounding box center [213, 14] width 21 height 8
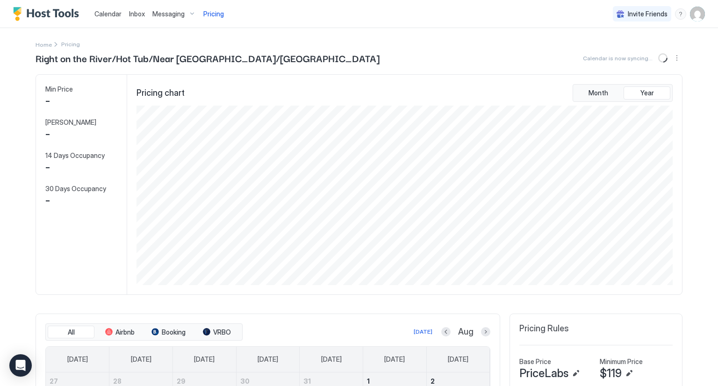
scroll to position [179, 538]
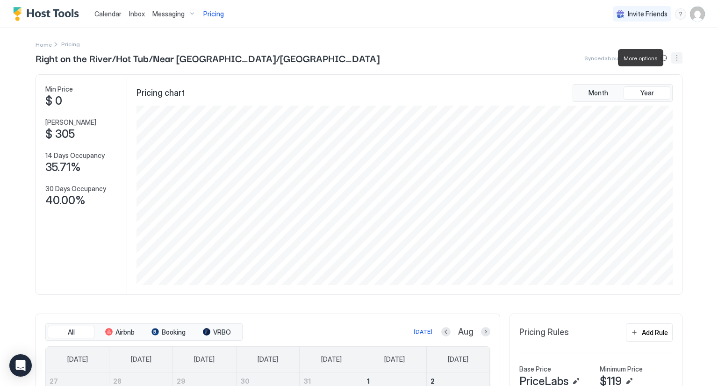
click at [676, 58] on button "More options" at bounding box center [676, 57] width 11 height 11
click at [659, 83] on span "Listing Settings" at bounding box center [657, 85] width 42 height 7
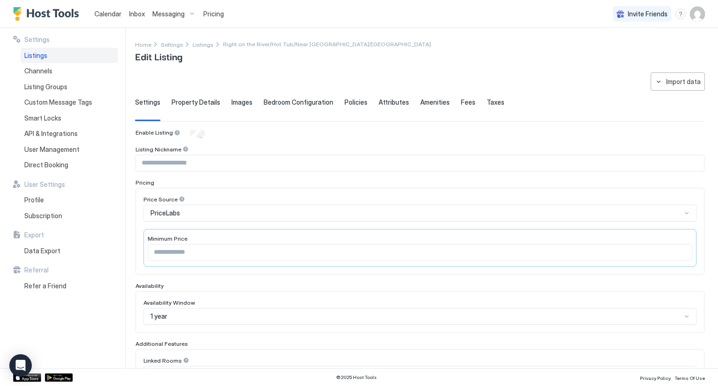
click at [214, 14] on span "Pricing" at bounding box center [213, 14] width 21 height 8
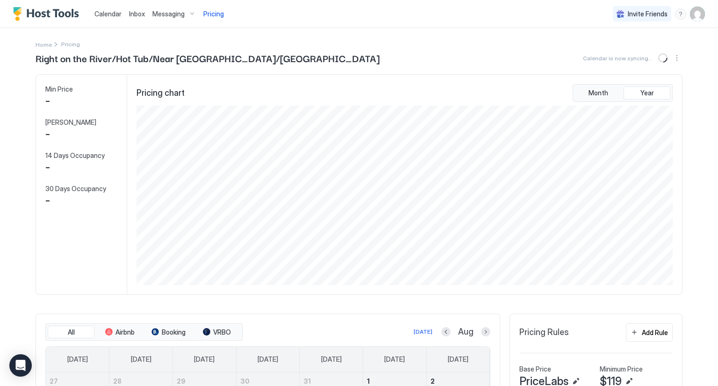
scroll to position [179, 538]
click at [691, 14] on img "User profile" at bounding box center [697, 14] width 15 height 15
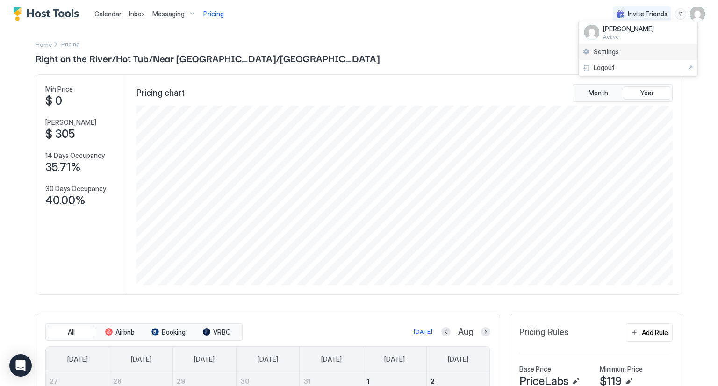
click at [632, 51] on div "Settings" at bounding box center [637, 52] width 119 height 16
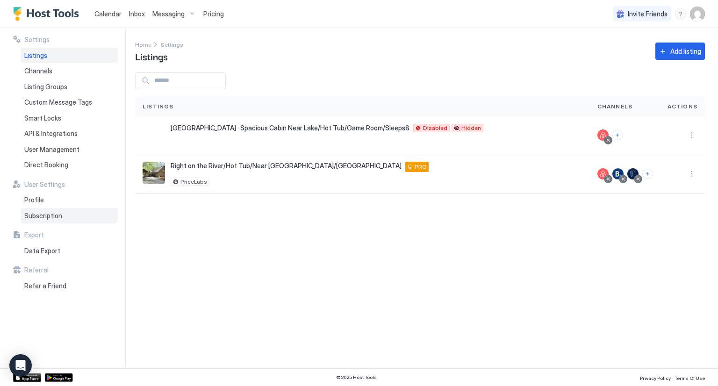
click at [41, 219] on span "Subscription" at bounding box center [43, 216] width 38 height 8
